Goal: Check status: Check status

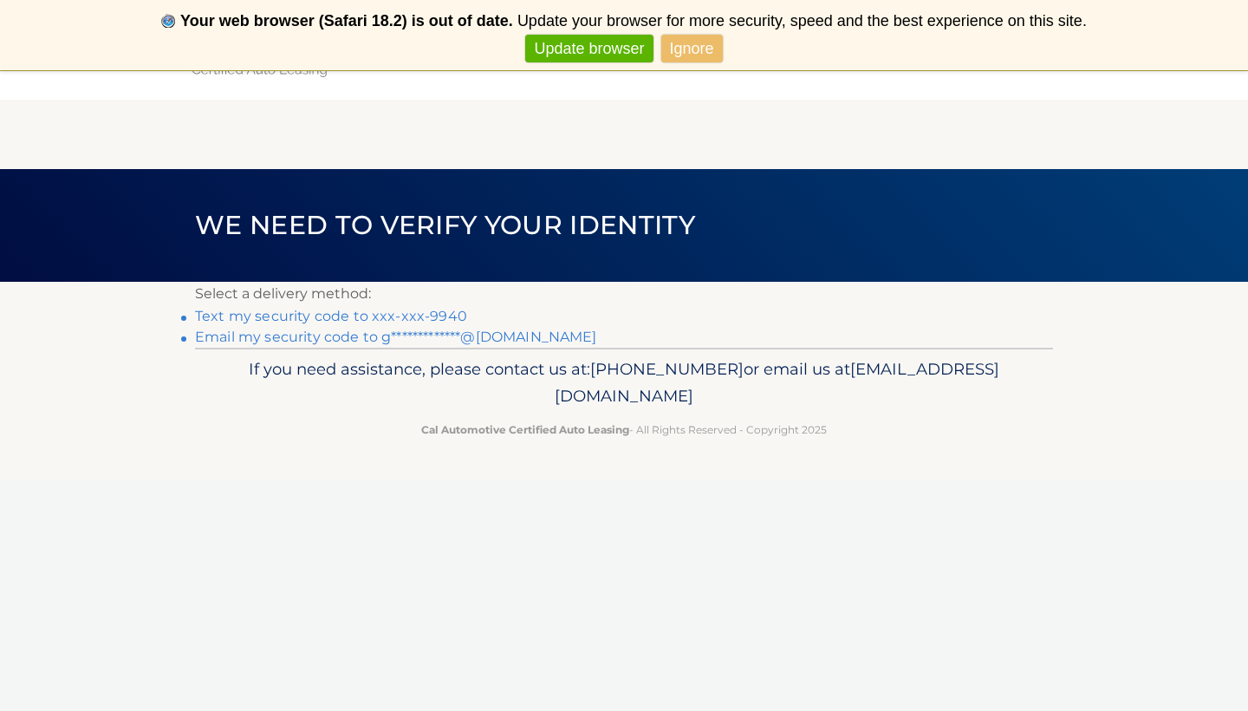
click at [407, 317] on link "Text my security code to xxx-xxx-9940" at bounding box center [331, 316] width 272 height 16
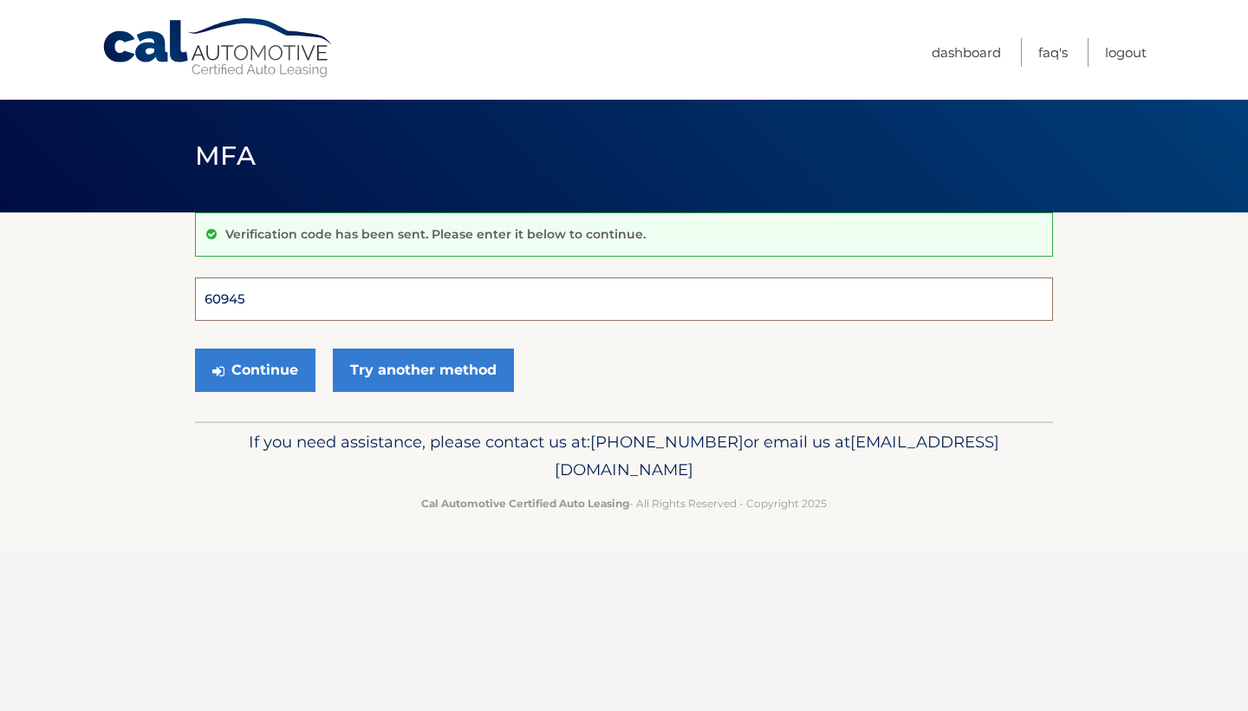
type input "609459"
click at [255, 369] on button "Continue" at bounding box center [255, 369] width 120 height 43
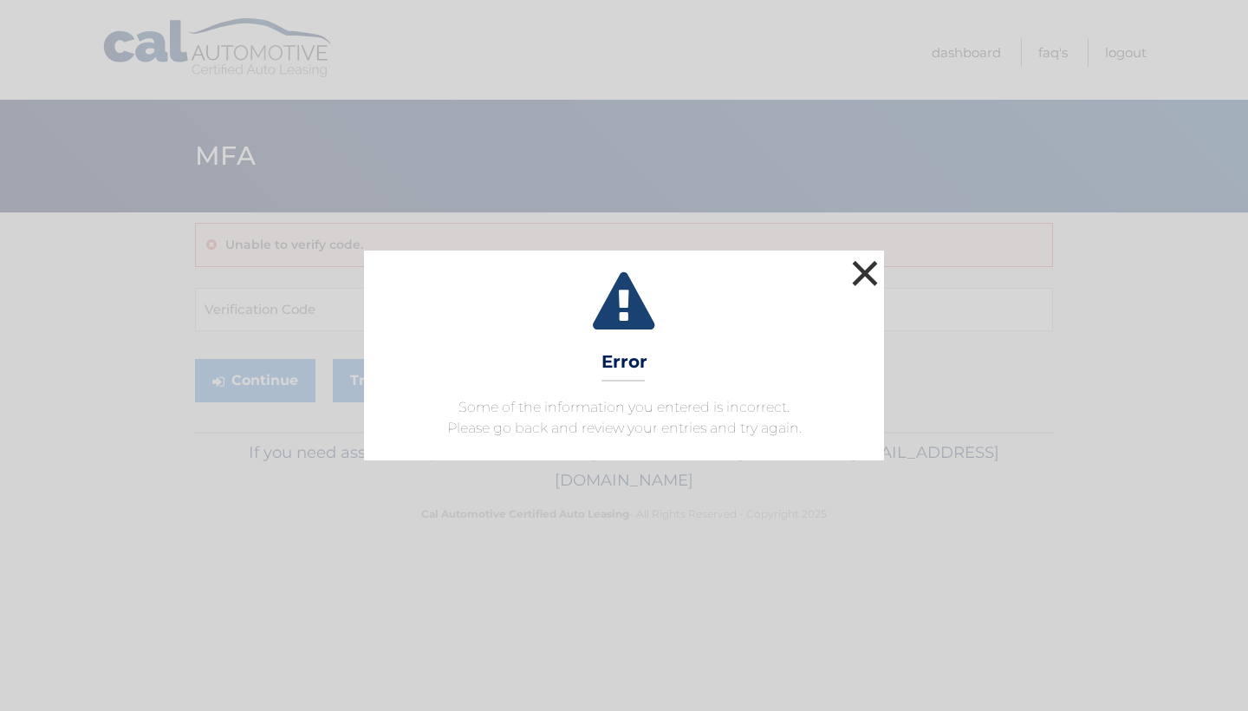
click at [867, 262] on button "×" at bounding box center [865, 273] width 35 height 35
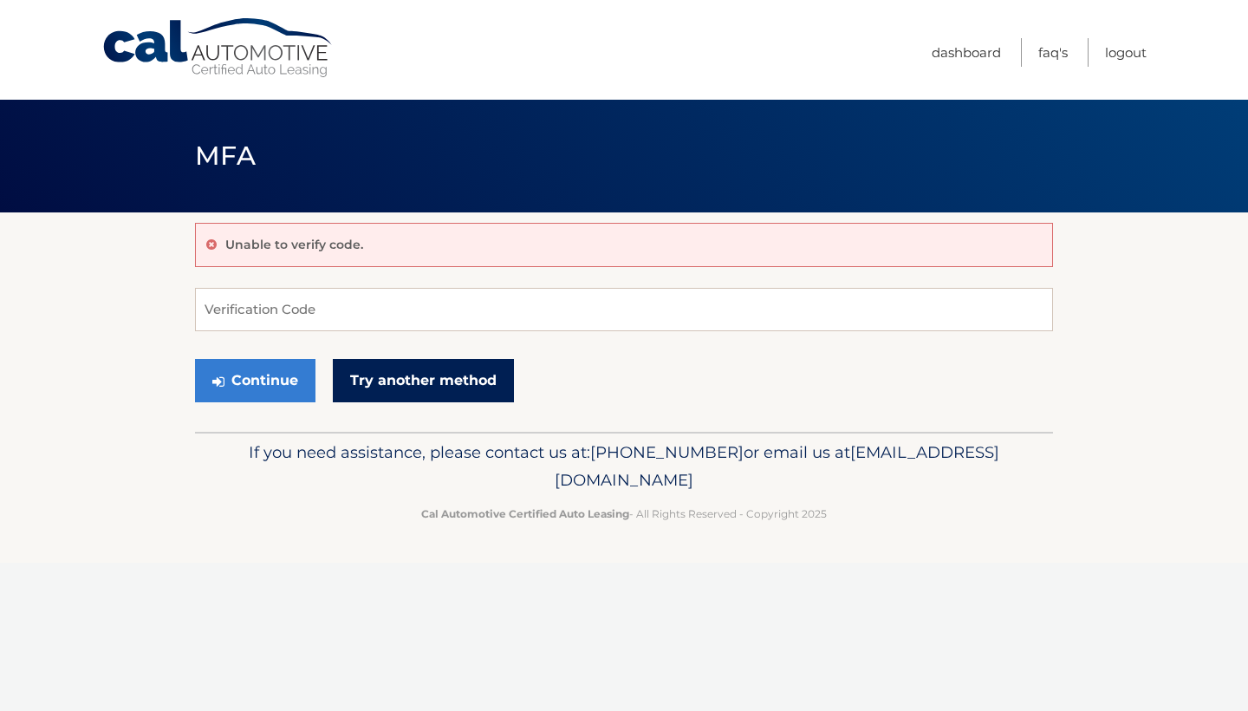
click at [374, 384] on link "Try another method" at bounding box center [423, 380] width 181 height 43
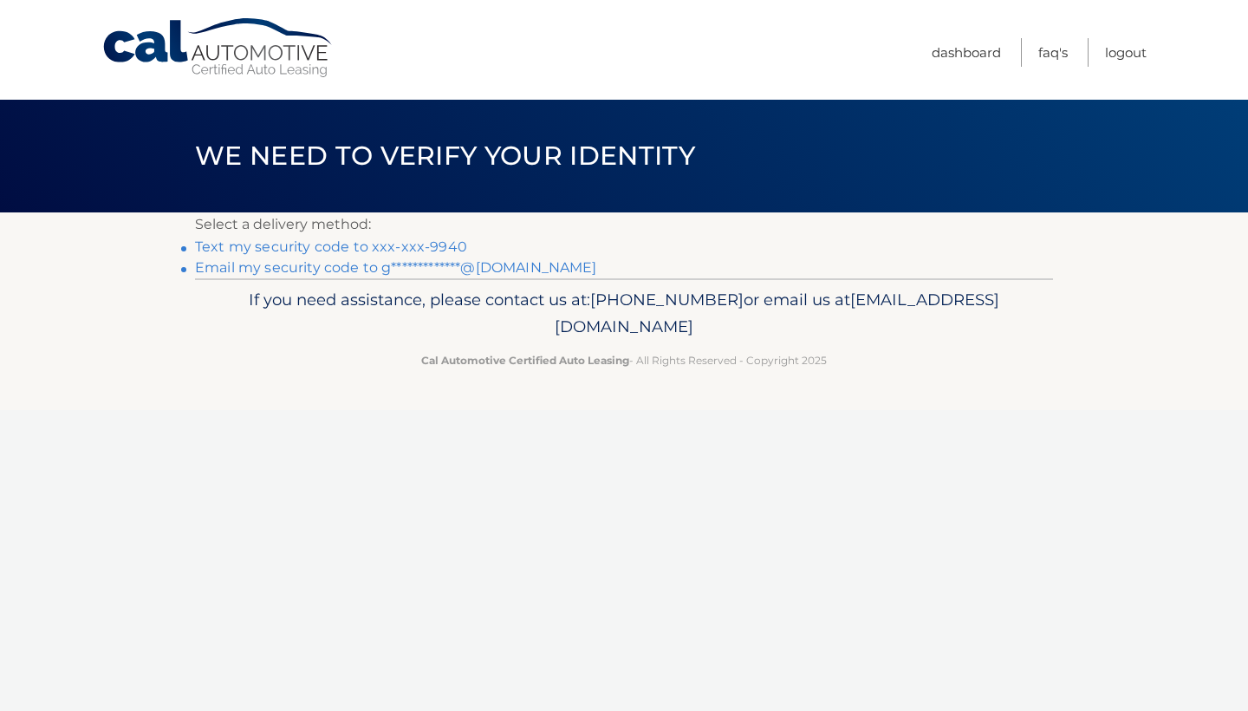
click at [420, 244] on link "Text my security code to xxx-xxx-9940" at bounding box center [331, 246] width 272 height 16
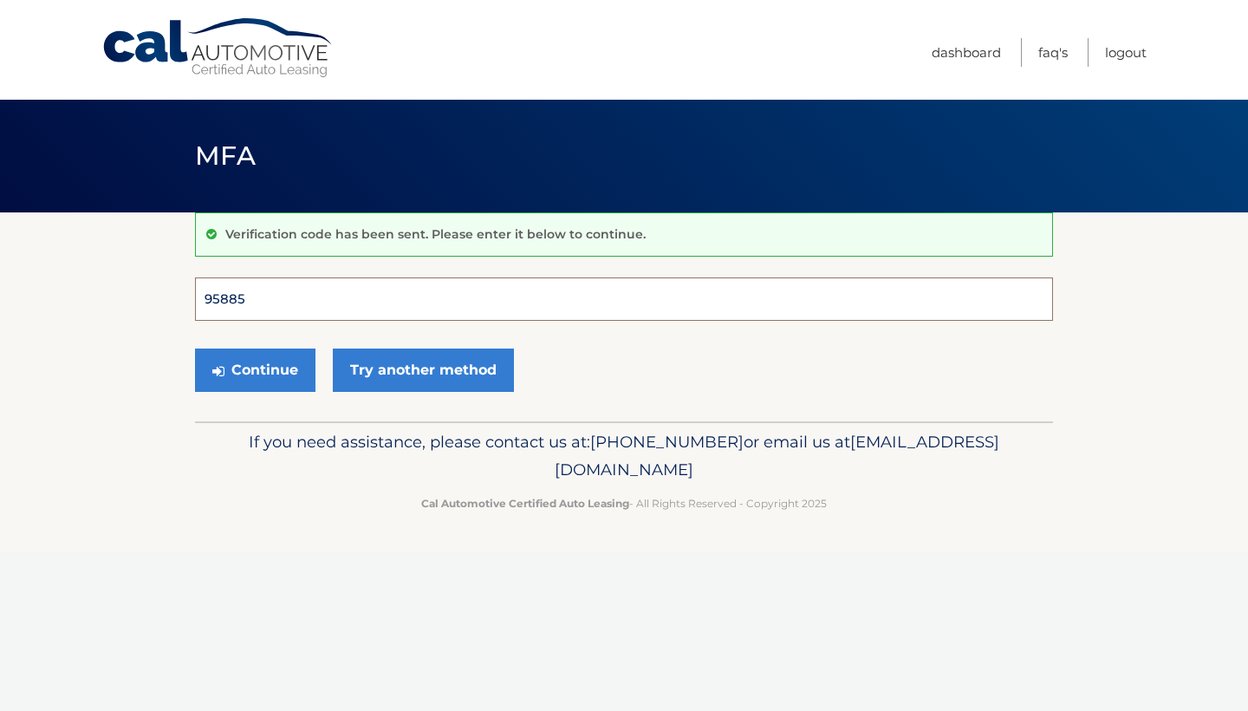
type input "958851"
click at [255, 369] on button "Continue" at bounding box center [255, 369] width 120 height 43
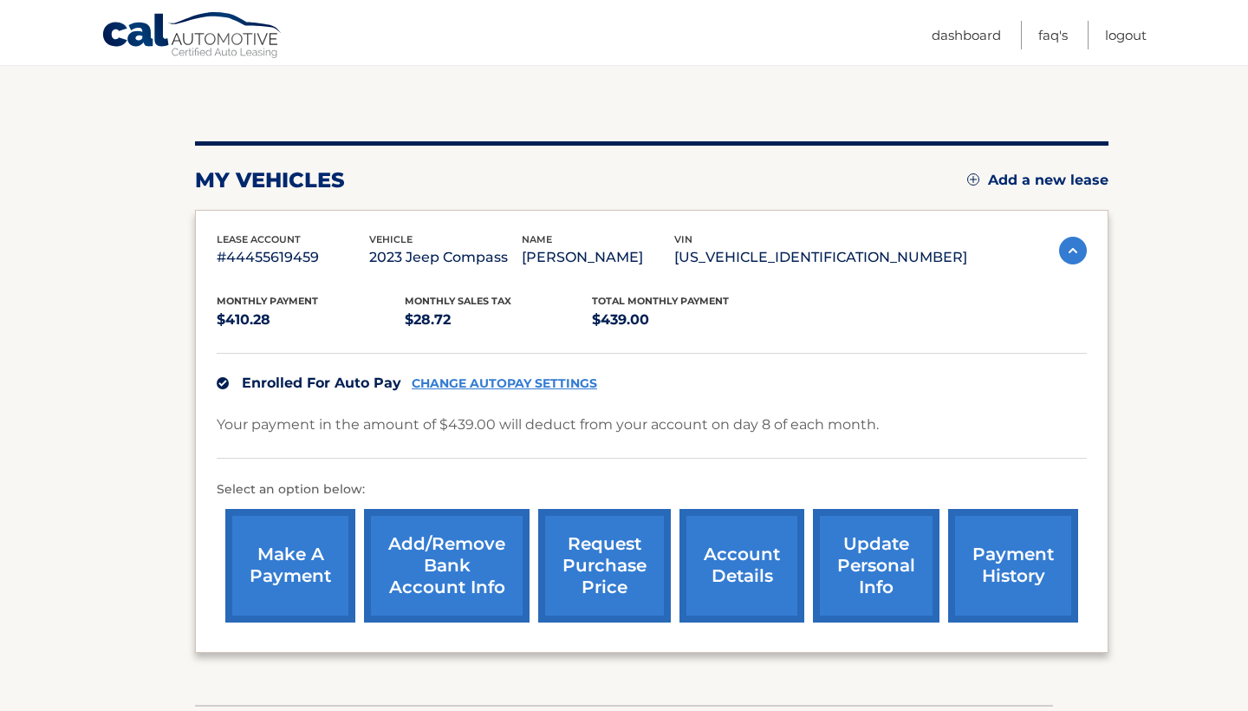
scroll to position [152, 0]
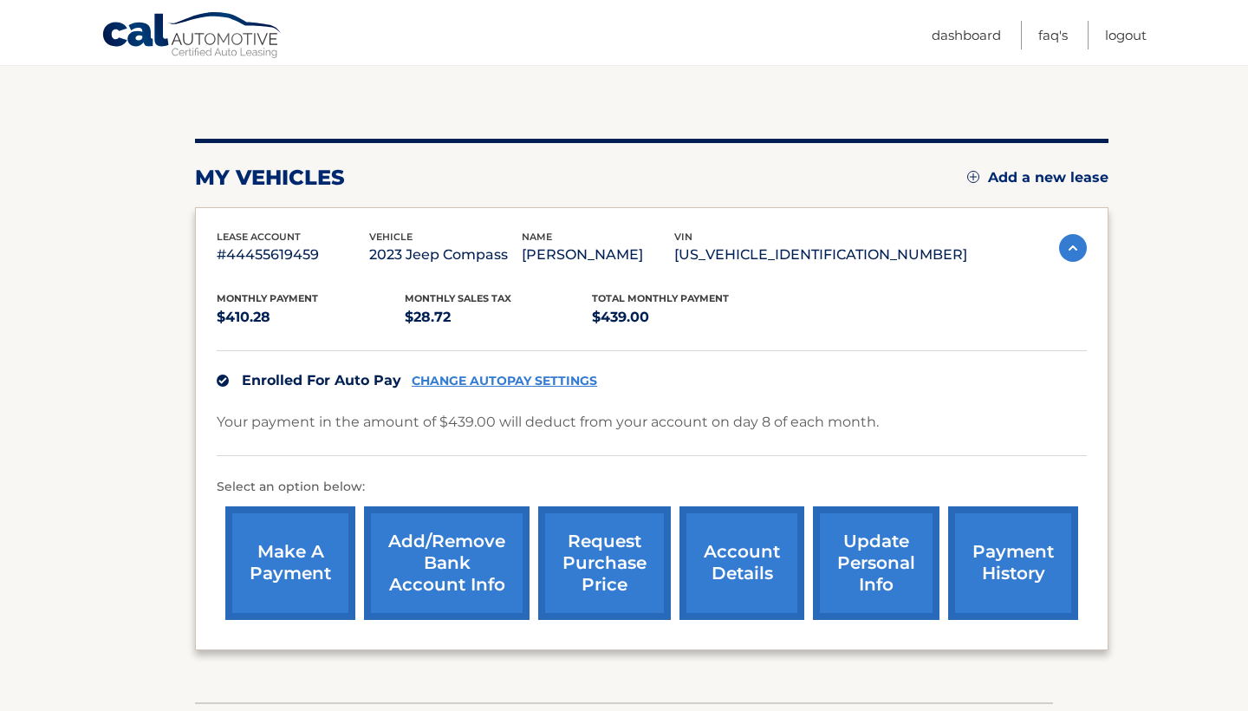
drag, startPoint x: 778, startPoint y: 251, endPoint x: 924, endPoint y: 264, distance: 146.1
click at [933, 264] on p "[US_VEHICLE_IDENTIFICATION_NUMBER]" at bounding box center [820, 255] width 293 height 24
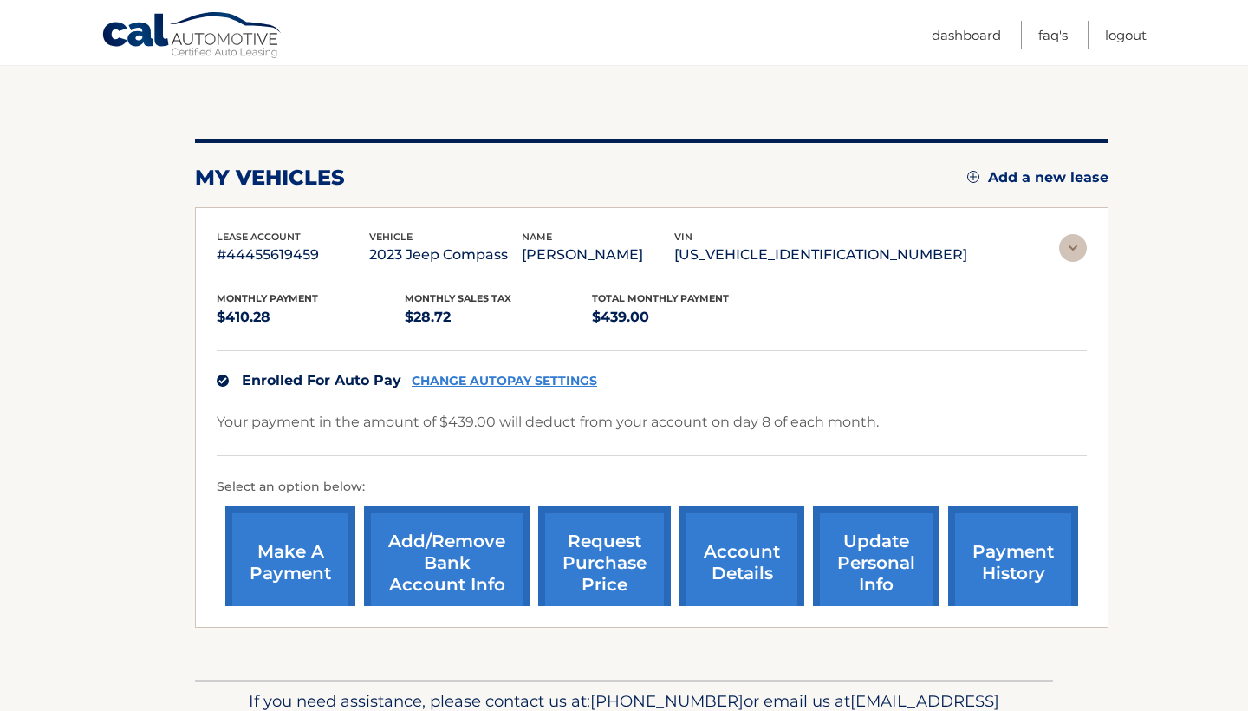
scroll to position [0, 0]
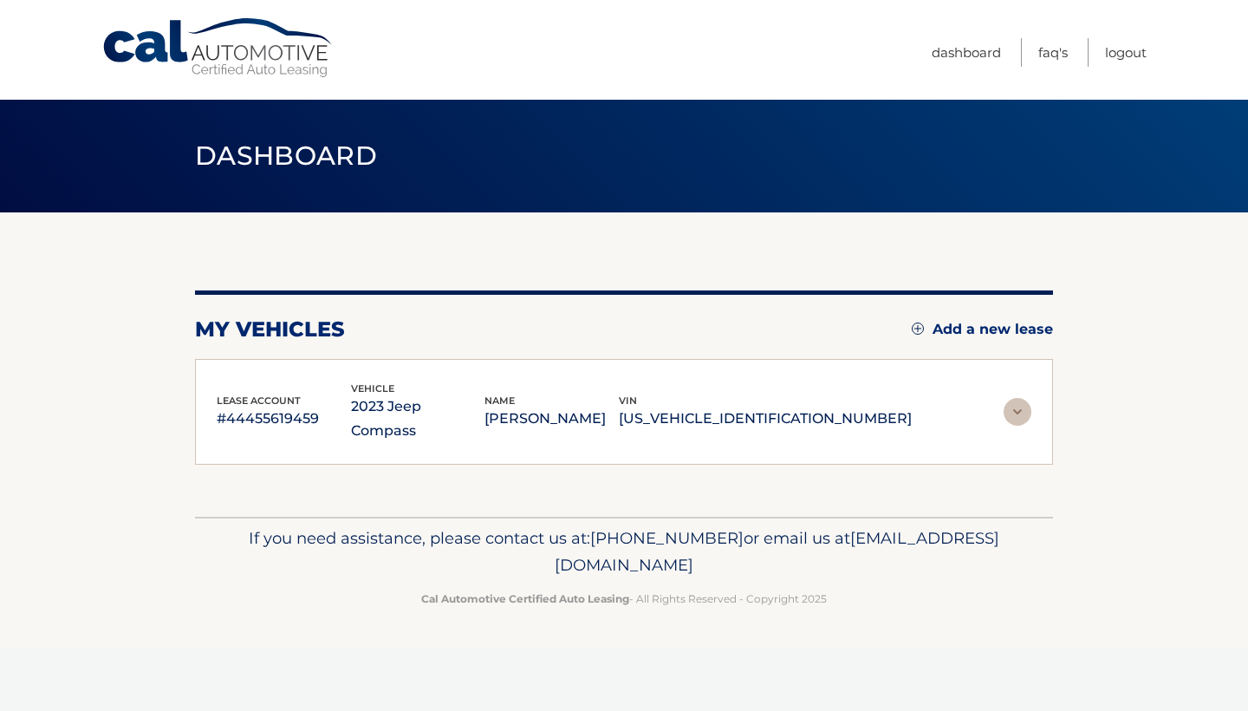
copy p "[US_VEHICLE_IDENTIFICATION_NUMBER]"
click at [1014, 398] on img at bounding box center [1018, 412] width 28 height 28
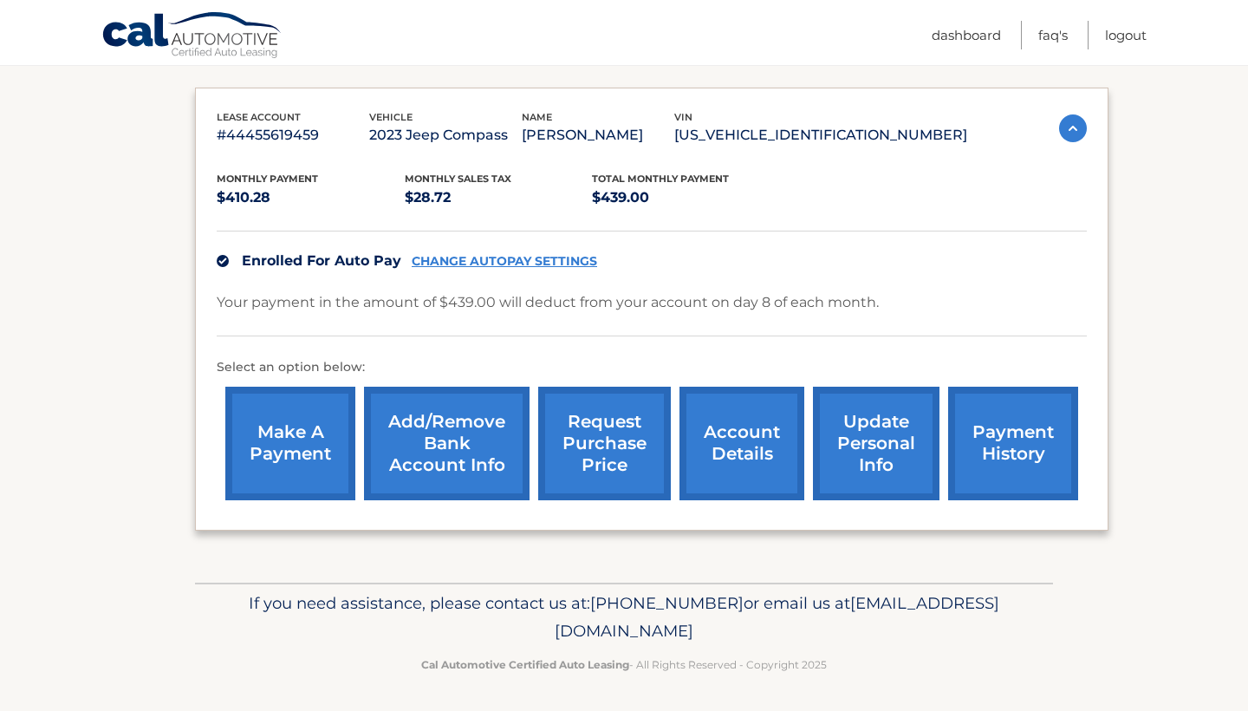
scroll to position [270, 0]
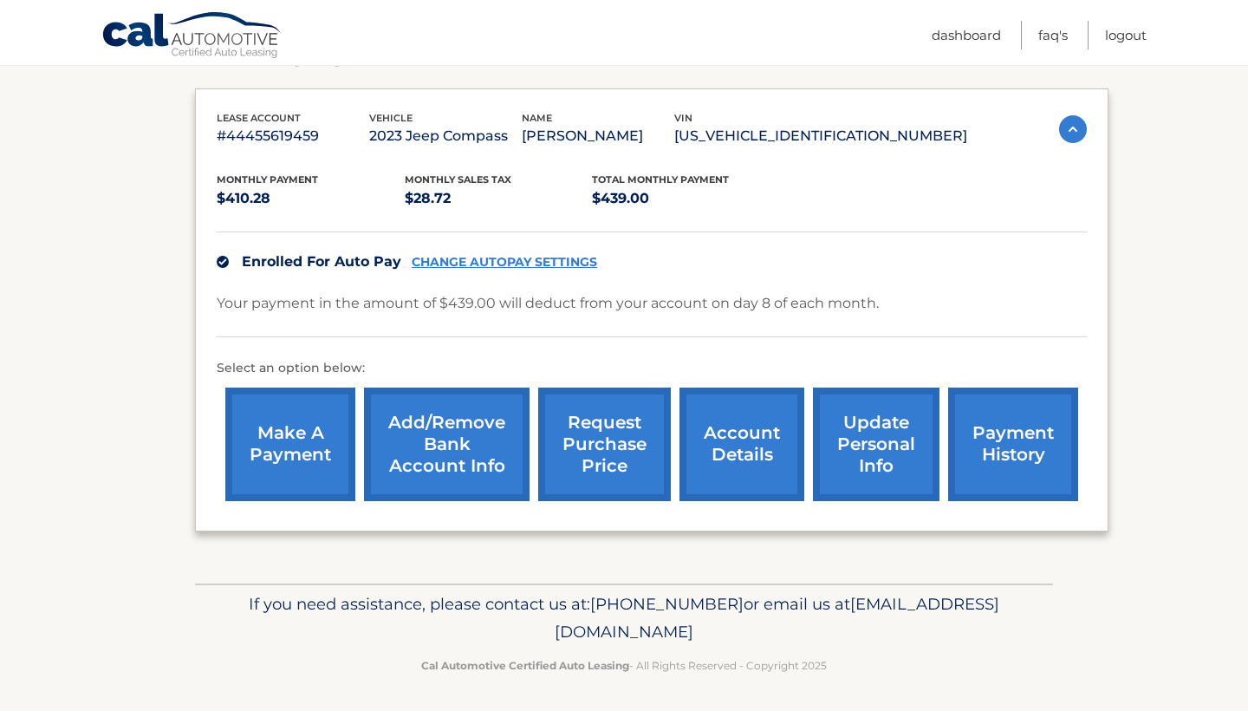
click at [601, 446] on link "request purchase price" at bounding box center [604, 444] width 133 height 114
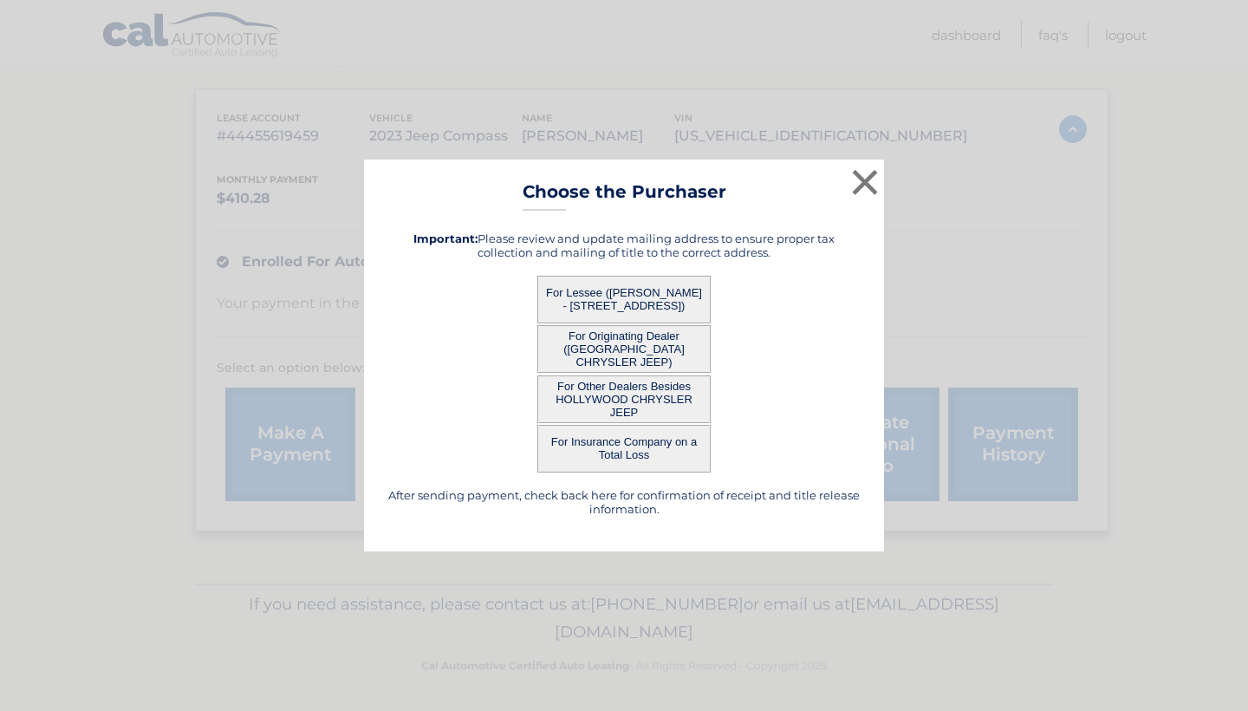
click at [600, 295] on button "For Lessee (ANTONIO NETO - 2647 NW 33 STREET, APT 2307, OAKLAND PARK, FL 33309)" at bounding box center [623, 300] width 173 height 48
click at [623, 295] on button "For Lessee (ANTONIO NETO - 2647 NW 33 STREET, APT 2307, OAKLAND PARK, FL 33309)" at bounding box center [623, 300] width 173 height 48
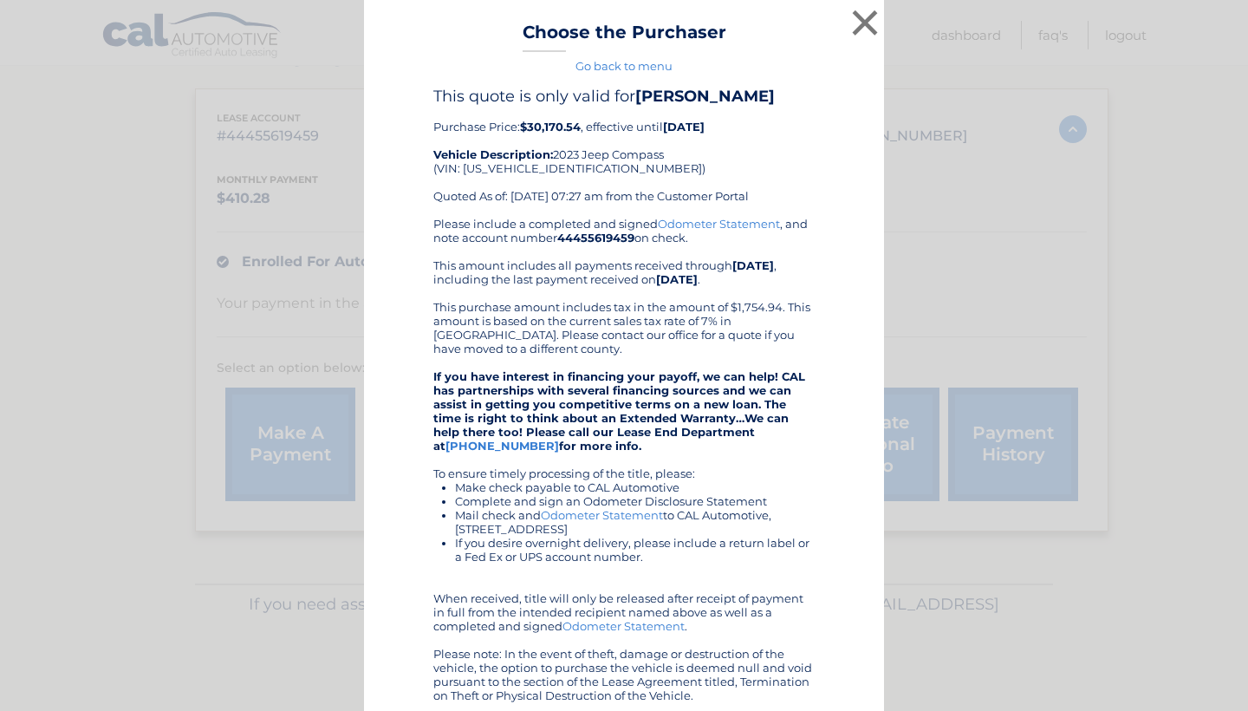
scroll to position [0, 0]
